Goal: Navigation & Orientation: Find specific page/section

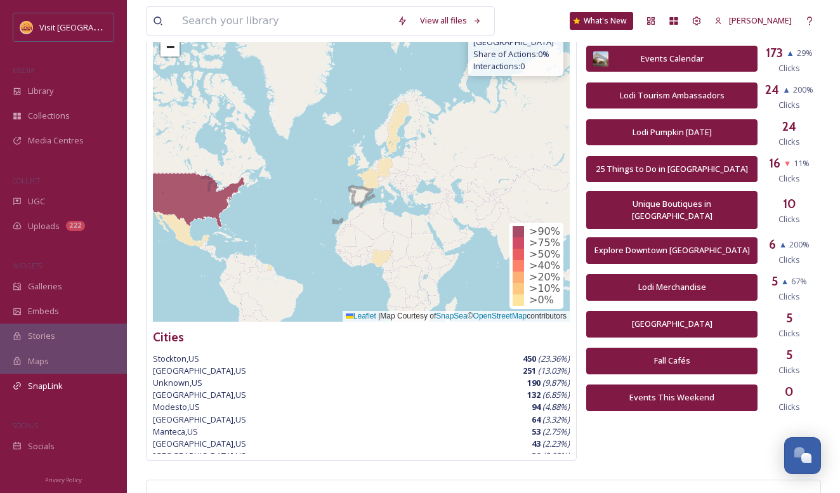
scroll to position [658, 0]
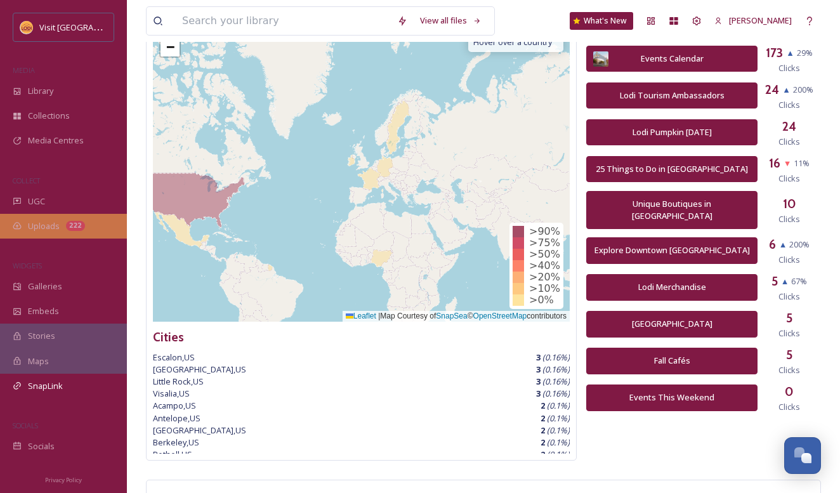
click at [89, 216] on div "Uploads 222" at bounding box center [63, 226] width 127 height 25
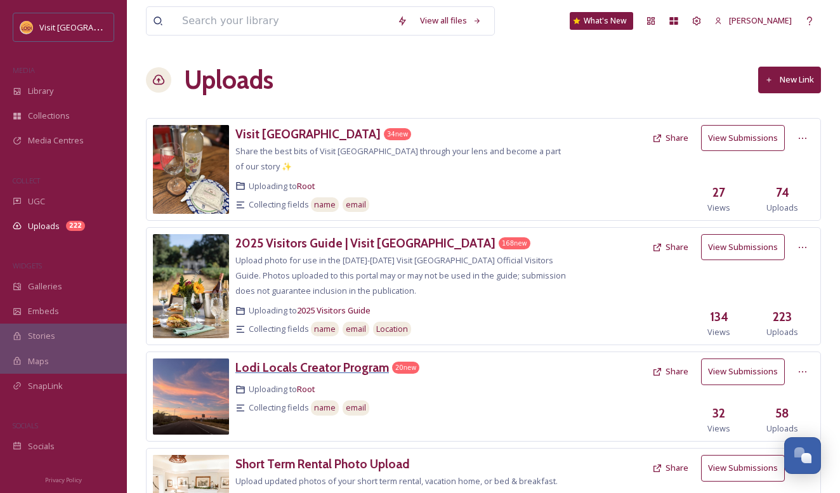
click at [352, 360] on h3 "Lodi Locals Creator Program" at bounding box center [311, 367] width 153 height 15
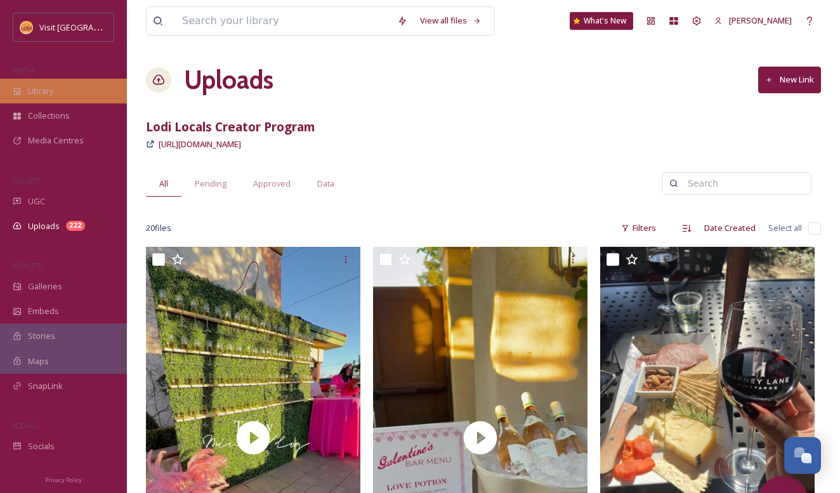
click at [83, 86] on div "Library" at bounding box center [63, 91] width 127 height 25
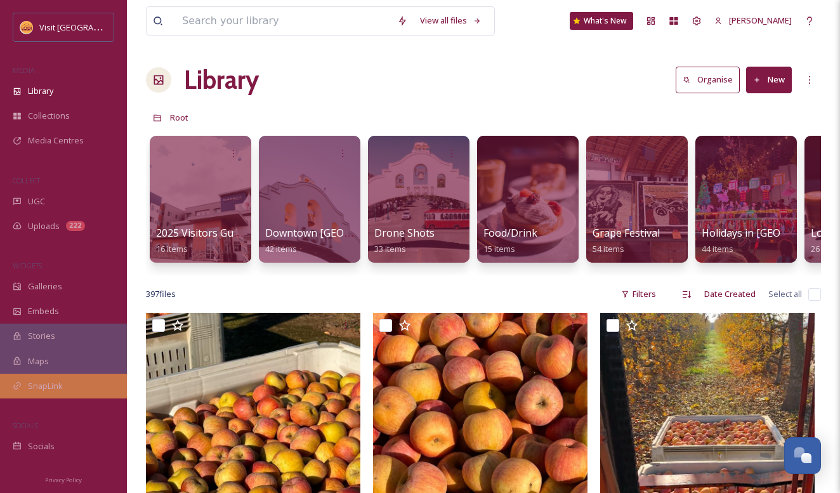
click at [42, 386] on span "SnapLink" at bounding box center [45, 386] width 35 height 12
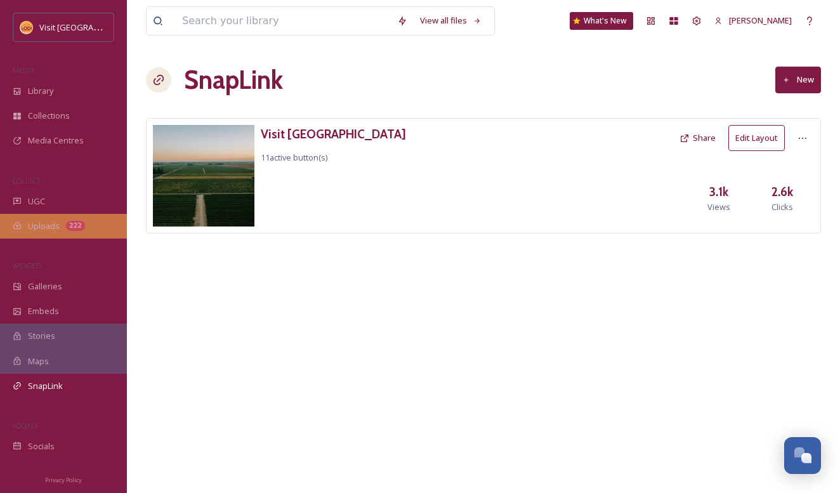
click at [49, 220] on span "Uploads" at bounding box center [44, 226] width 32 height 12
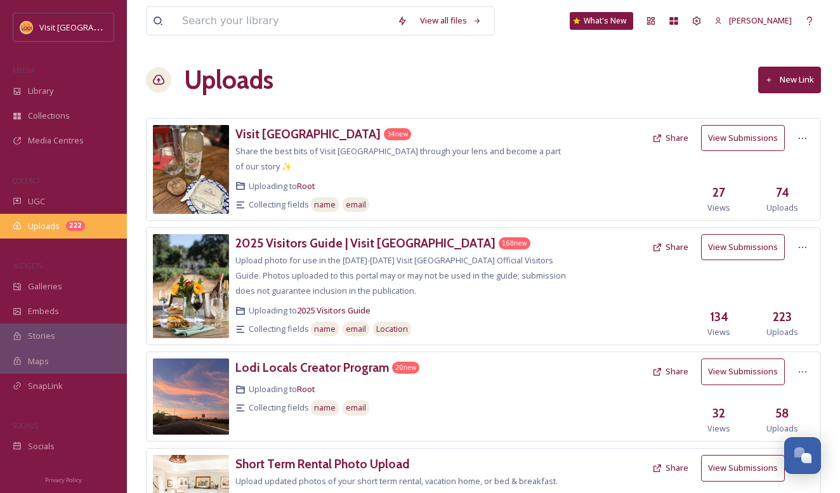
click at [63, 218] on div "Uploads 222" at bounding box center [63, 226] width 127 height 25
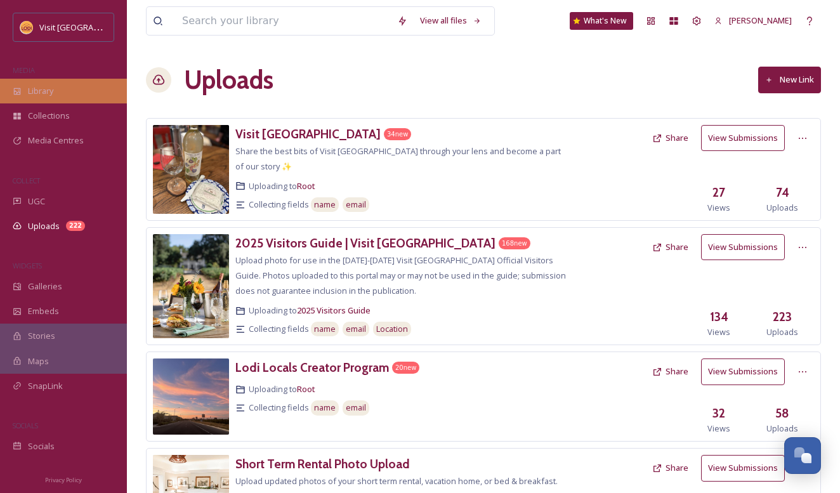
click at [36, 89] on span "Library" at bounding box center [40, 91] width 25 height 12
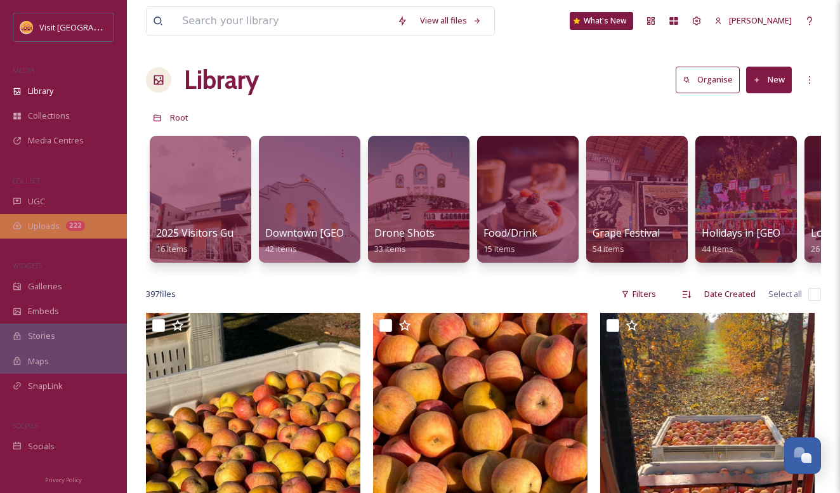
click at [77, 236] on div "Uploads 222" at bounding box center [63, 226] width 127 height 25
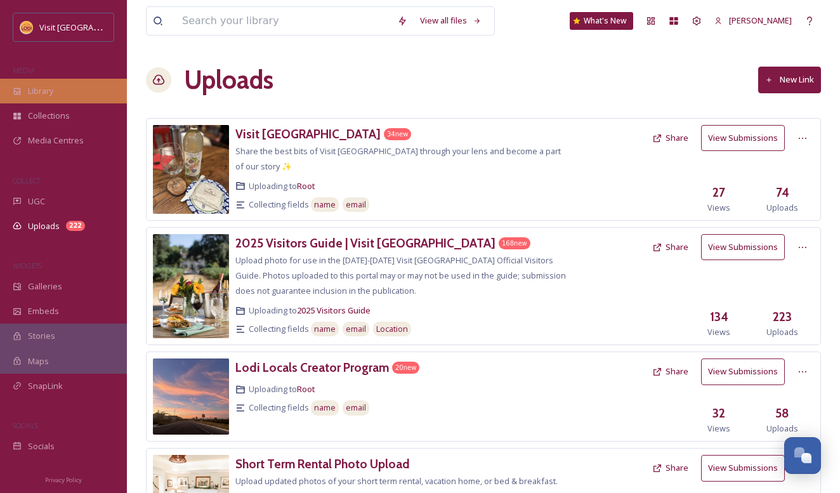
click at [36, 83] on div "Library" at bounding box center [63, 91] width 127 height 25
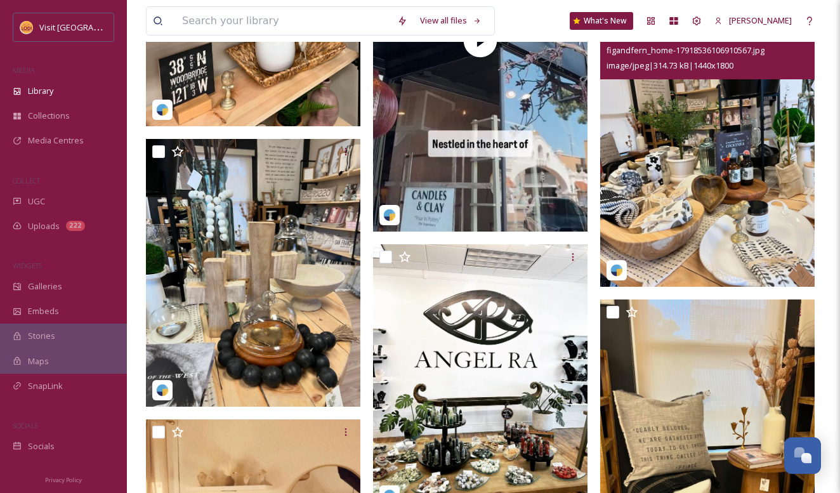
scroll to position [5047, 0]
